Goal: Task Accomplishment & Management: Complete application form

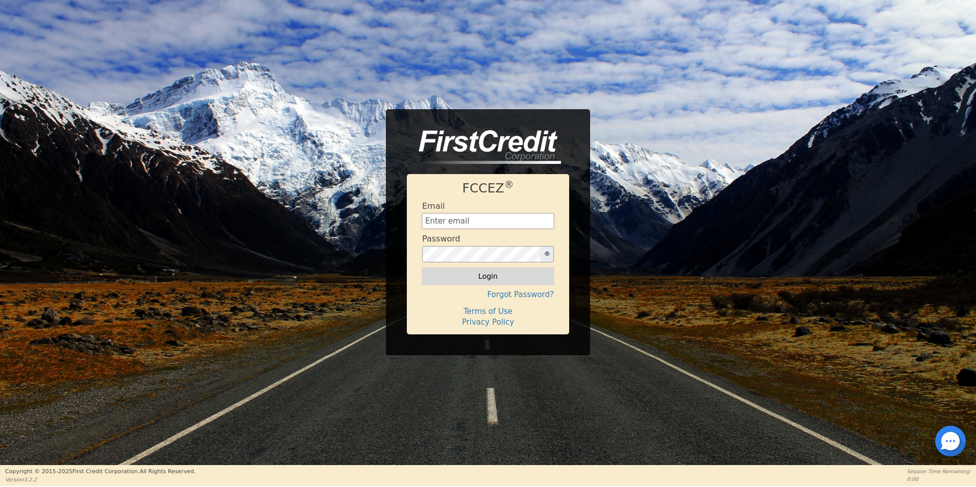
type input "[EMAIL_ADDRESS][DOMAIN_NAME]"
click at [511, 274] on button "Login" at bounding box center [488, 276] width 132 height 17
click at [968, 443] on html "FCCEZ ® Email [EMAIL_ADDRESS][DOMAIN_NAME] Password Logging in... Forgot Passwo…" at bounding box center [488, 243] width 976 height 486
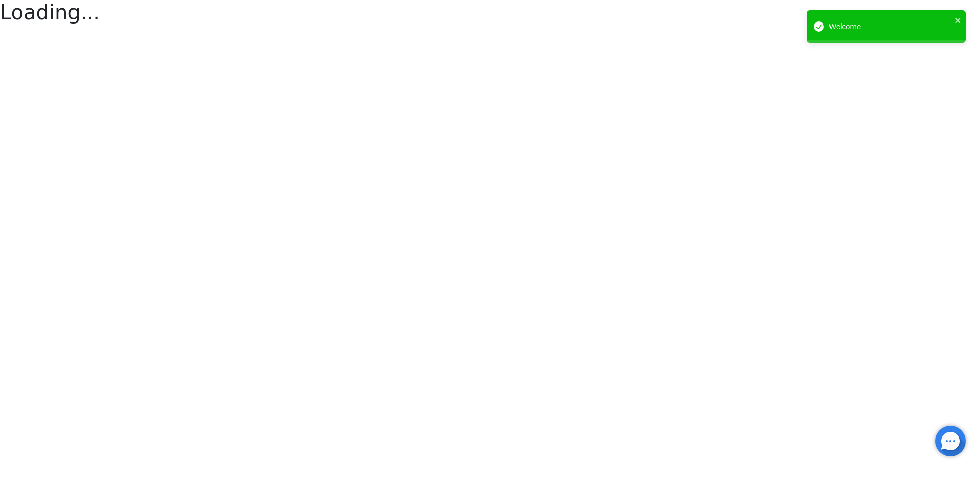
click at [957, 446] on div at bounding box center [950, 441] width 31 height 31
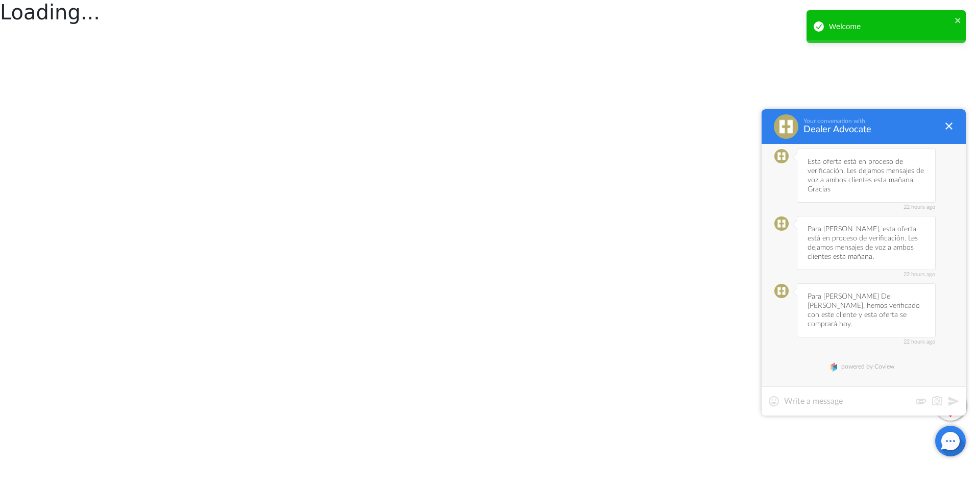
click at [903, 402] on textarea at bounding box center [847, 401] width 127 height 10
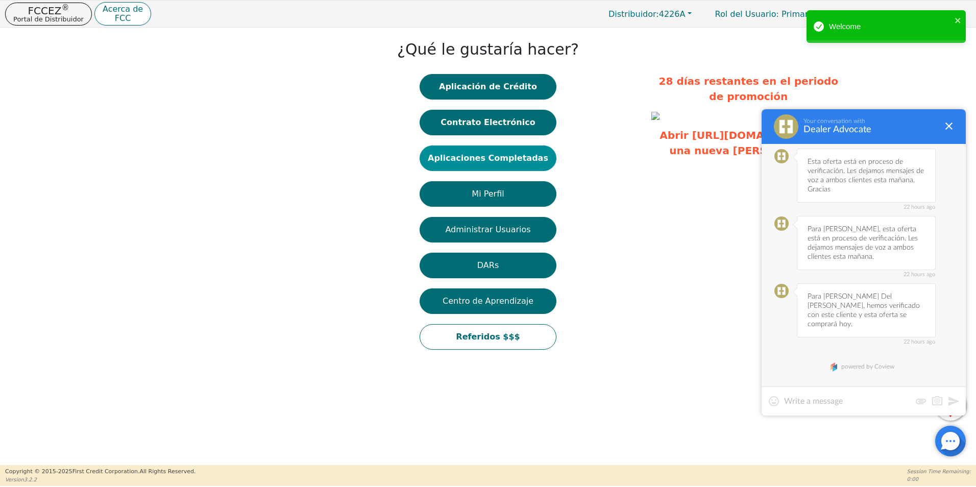
click at [503, 152] on button "Aplicaciones Completadas" at bounding box center [488, 159] width 137 height 26
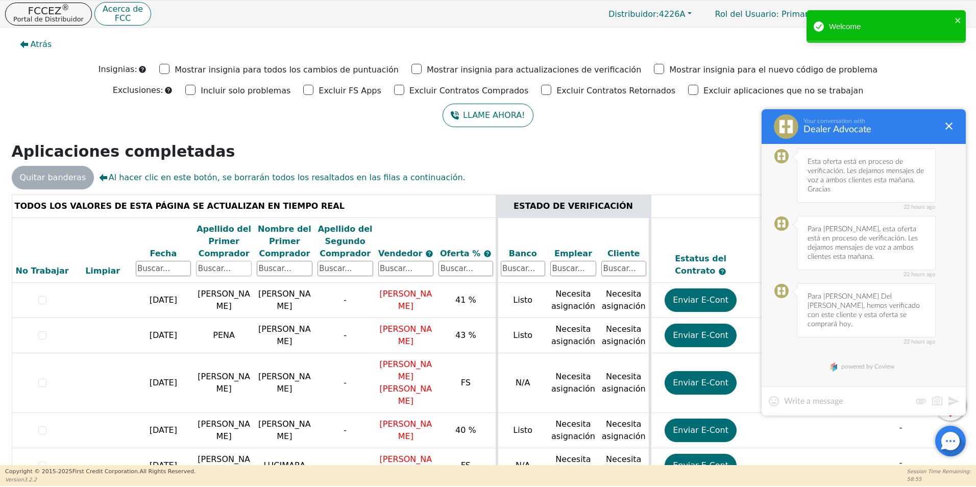
click at [226, 268] on input "text" at bounding box center [224, 268] width 56 height 15
type input "[PERSON_NAME]"
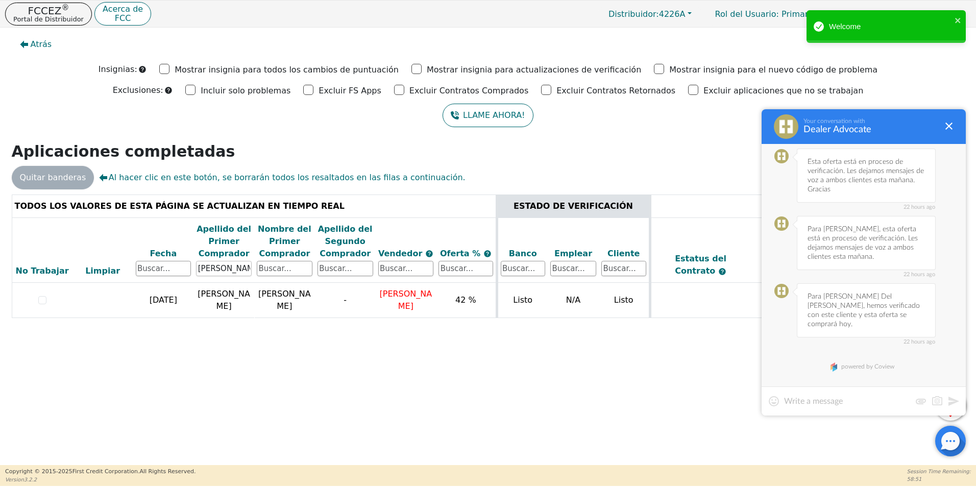
scroll to position [0, 288]
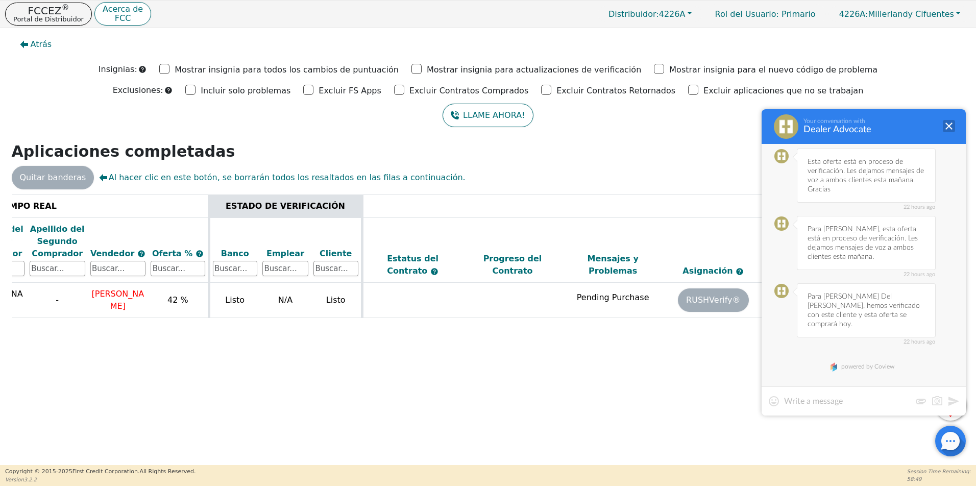
click at [950, 122] on div at bounding box center [949, 126] width 12 height 12
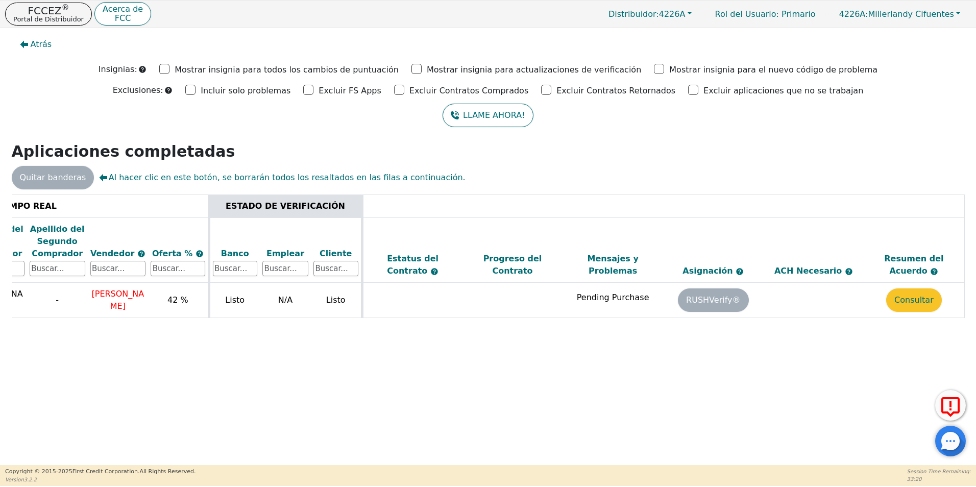
click at [946, 440] on div at bounding box center [950, 441] width 31 height 31
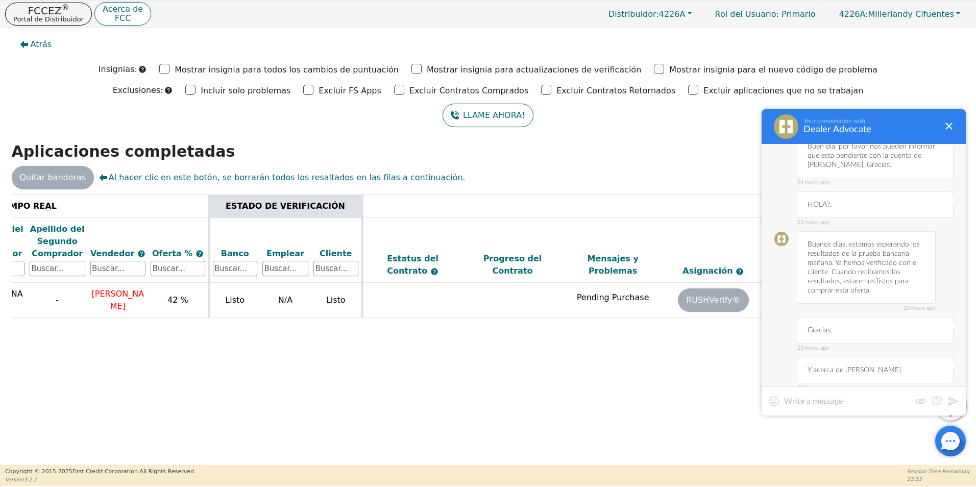
scroll to position [0, 0]
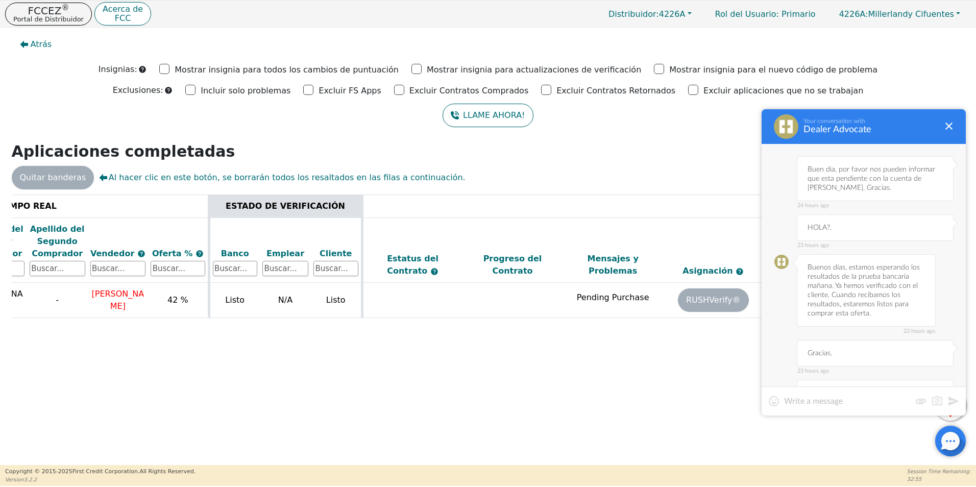
click at [850, 267] on div "23 hours ago Buenos [PERSON_NAME], estamos esperando los resultados de la prueb…" at bounding box center [866, 290] width 139 height 73
drag, startPoint x: 850, startPoint y: 267, endPoint x: 832, endPoint y: 295, distance: 33.3
click at [832, 295] on div "23 hours ago Buenos [PERSON_NAME], estamos esperando los resultados de la prueb…" at bounding box center [866, 290] width 139 height 73
copy div "estamos esperando los resultados de la prueba bancaria mañana. Ya hemos verific…"
